Goal: Transaction & Acquisition: Purchase product/service

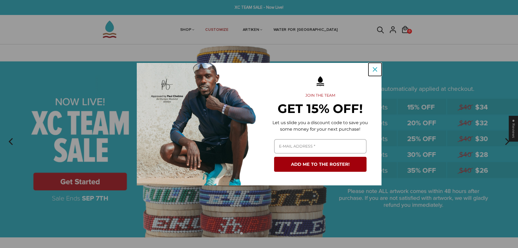
click at [374, 72] on div "Close" at bounding box center [374, 69] width 9 height 9
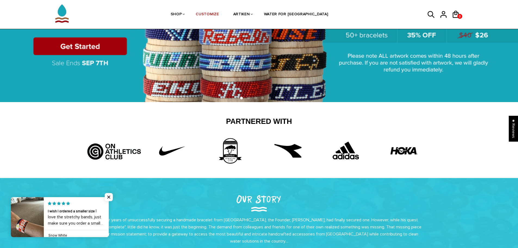
scroll to position [109, 0]
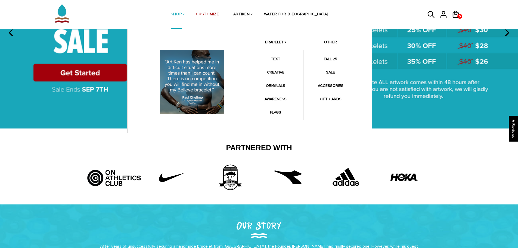
click at [275, 42] on link "BRACELETS" at bounding box center [275, 43] width 47 height 9
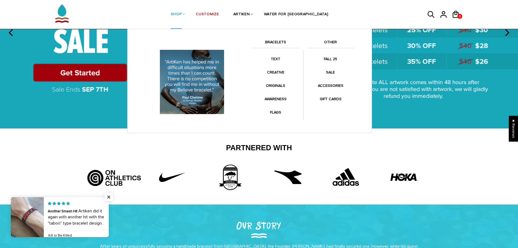
click at [273, 39] on link "BRACELETS" at bounding box center [275, 43] width 47 height 9
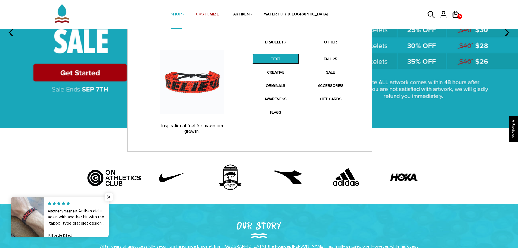
click at [276, 60] on link "TEXT" at bounding box center [275, 59] width 47 height 11
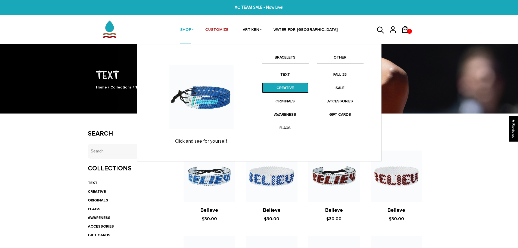
click at [274, 86] on link "CREATIVE" at bounding box center [285, 87] width 47 height 11
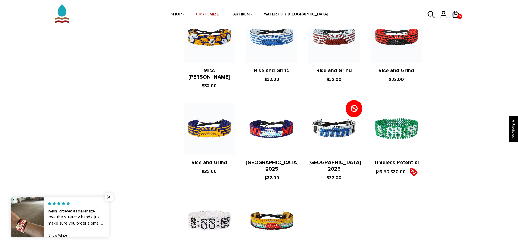
scroll to position [489, 0]
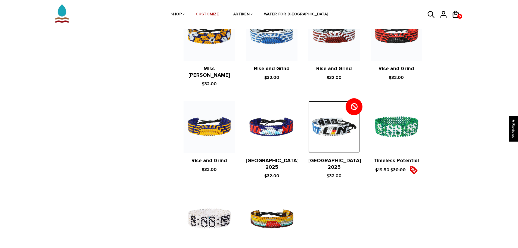
click at [330, 129] on img at bounding box center [333, 126] width 51 height 51
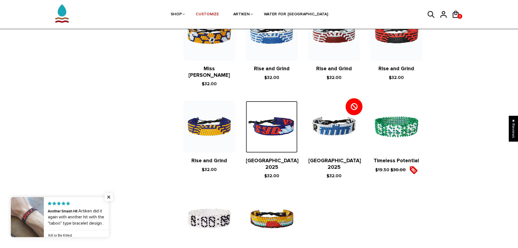
click at [263, 115] on img at bounding box center [271, 126] width 51 height 51
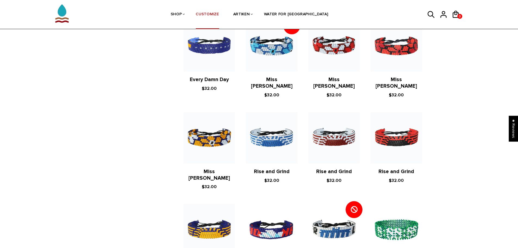
scroll to position [377, 0]
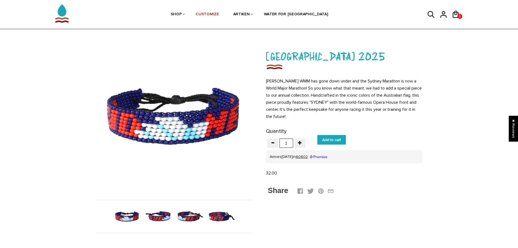
scroll to position [27, 0]
